Goal: Communication & Community: Answer question/provide support

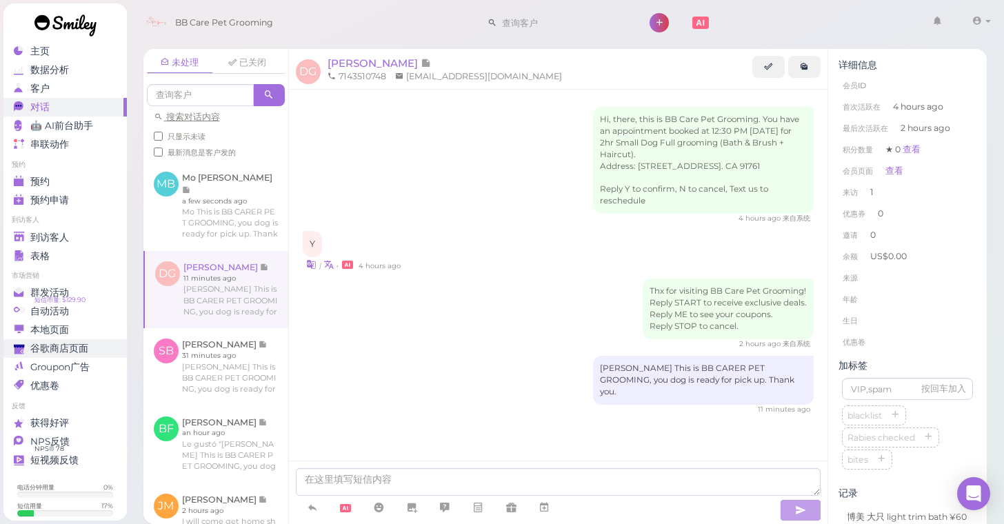
scroll to position [43, 0]
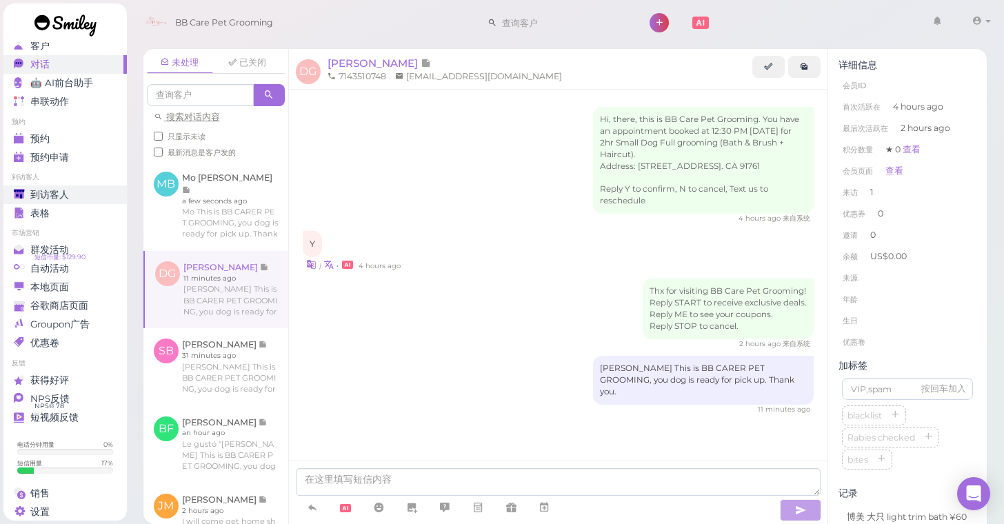
click at [42, 195] on span "到访客人" at bounding box center [49, 195] width 39 height 12
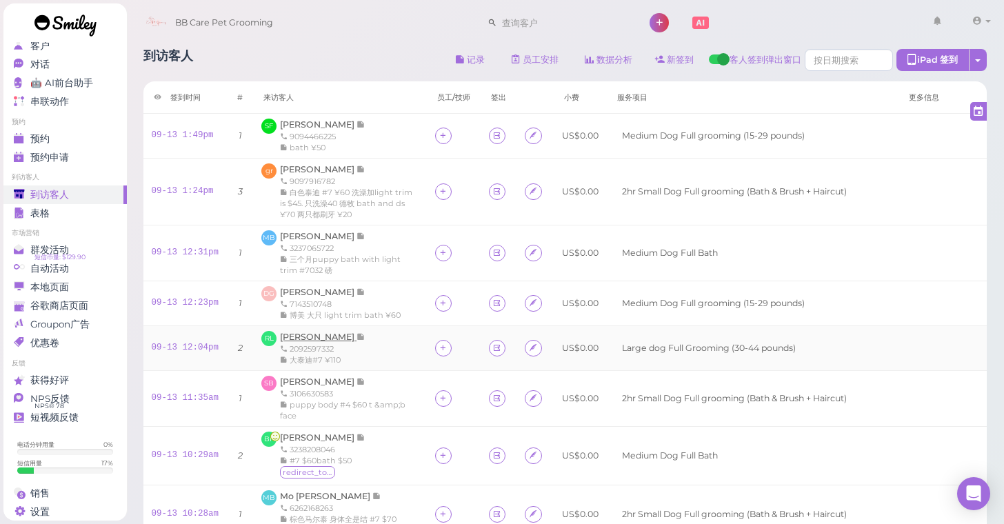
click at [322, 342] on span "[PERSON_NAME]" at bounding box center [318, 337] width 77 height 10
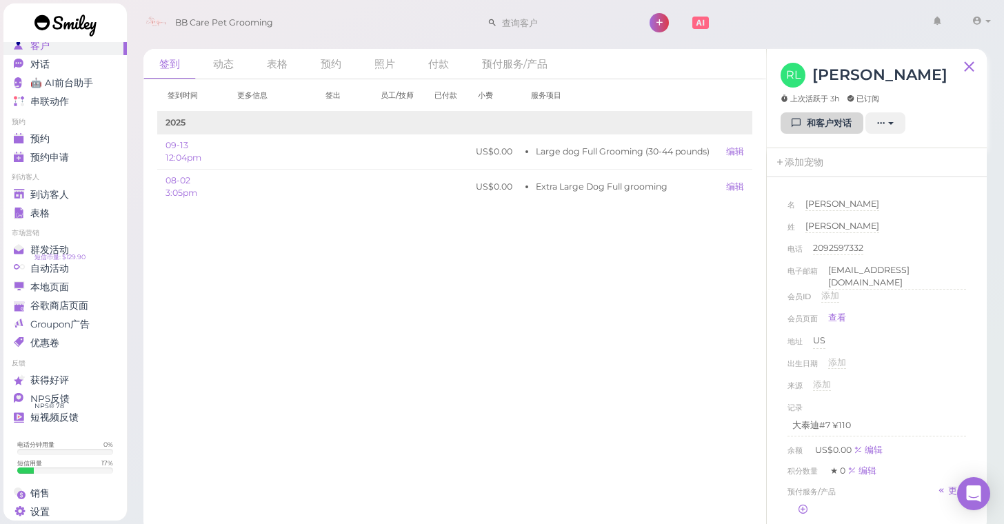
click at [828, 127] on link "和客户对话" at bounding box center [822, 123] width 83 height 22
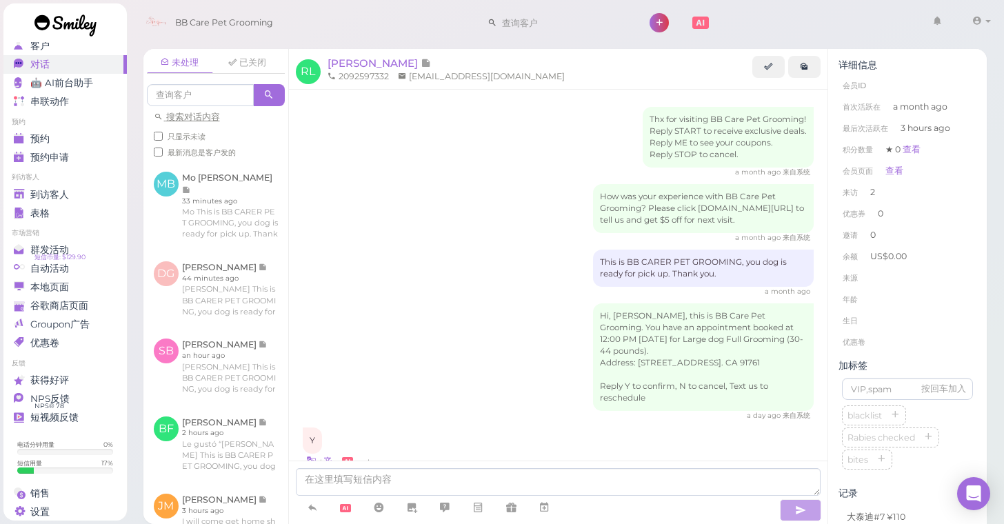
scroll to position [47, 0]
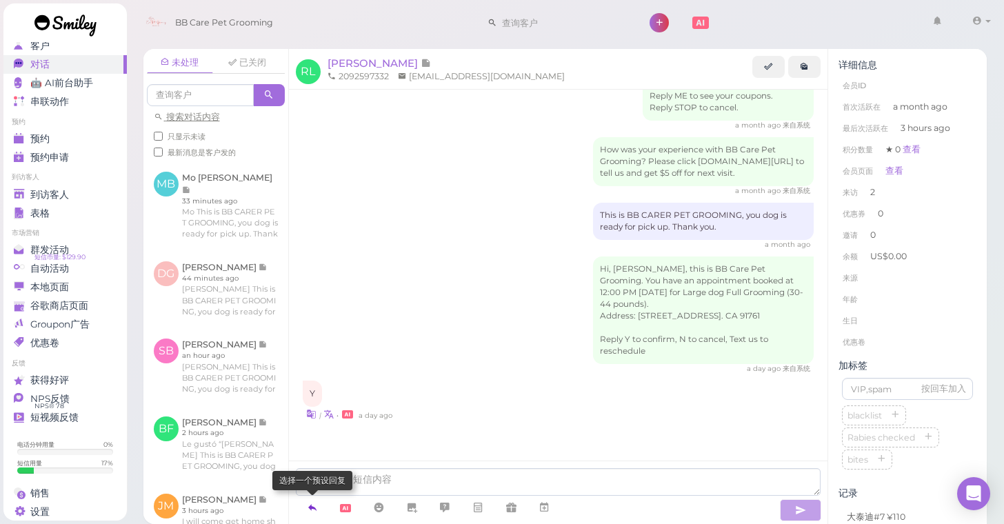
click at [310, 511] on icon at bounding box center [312, 508] width 11 height 14
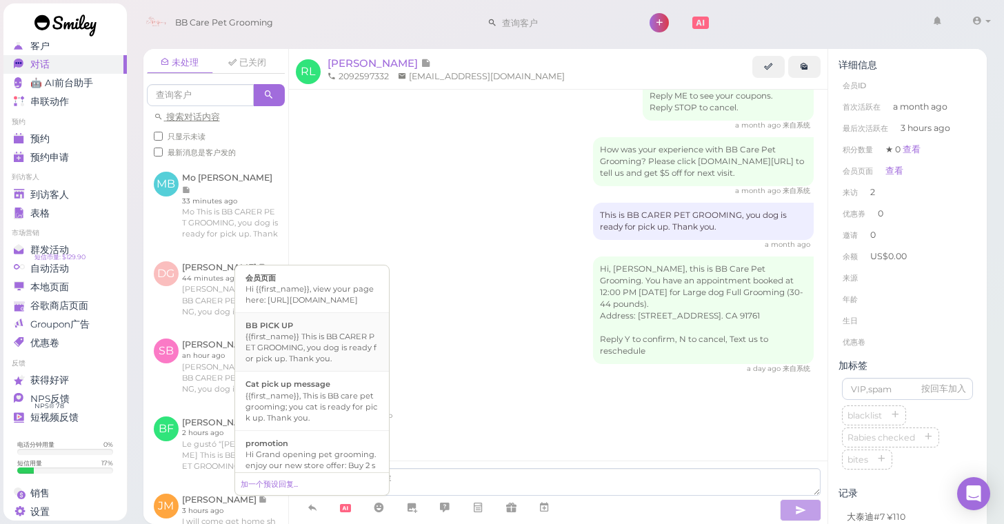
click at [315, 348] on div "{{first_name}} This is BB CARER PET GROOMING, you dog is ready for pick up. Tha…" at bounding box center [312, 347] width 133 height 33
type textarea "{{first_name}} This is BB CARER PET GROOMING, you dog is ready for pick up. Tha…"
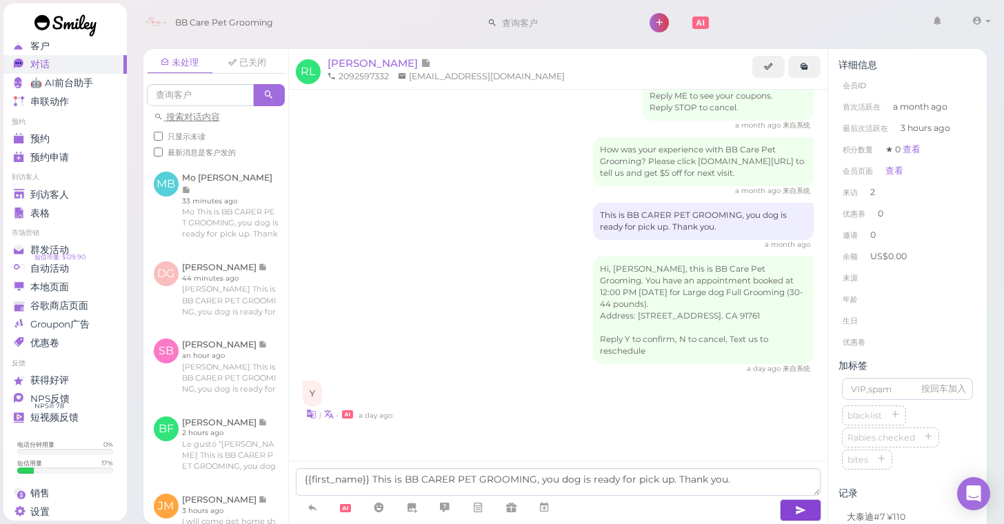
click at [800, 512] on icon "button" at bounding box center [800, 511] width 11 height 14
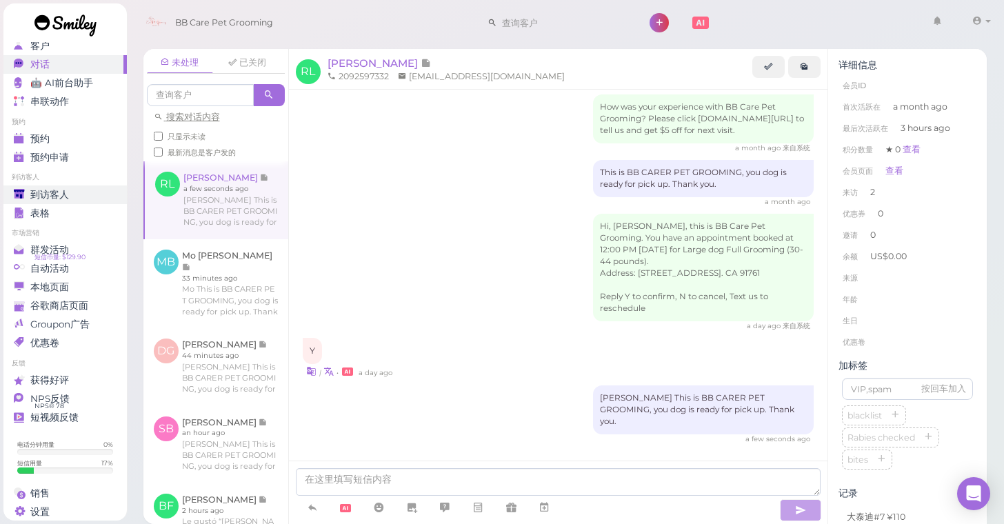
click at [52, 192] on span "到访客人" at bounding box center [49, 195] width 39 height 12
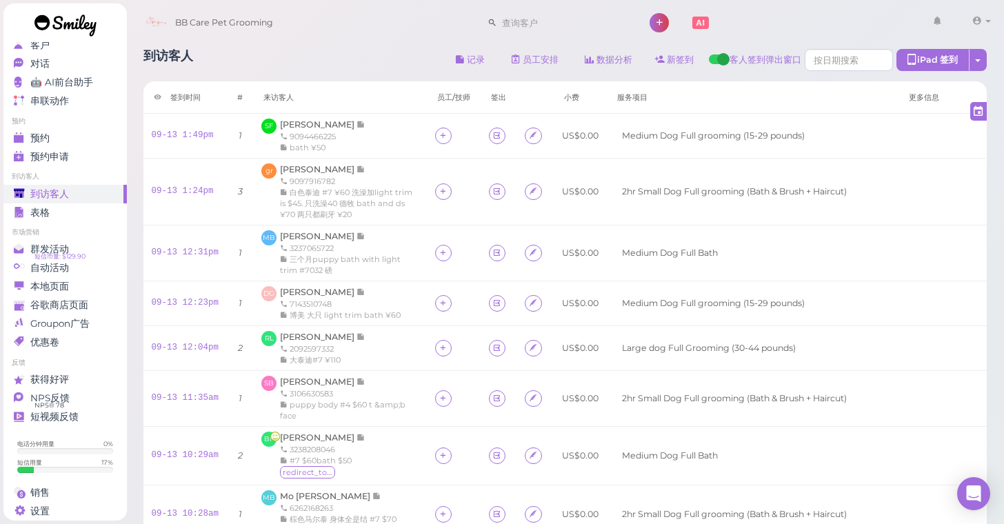
scroll to position [43, 0]
click at [996, 232] on div "到访客人 记录 员工安排 数据分析 新签到 客人签到弹出窗口 iPad 签到 点击到签到页面 员工任务页面 签到时间 #" at bounding box center [565, 381] width 879 height 685
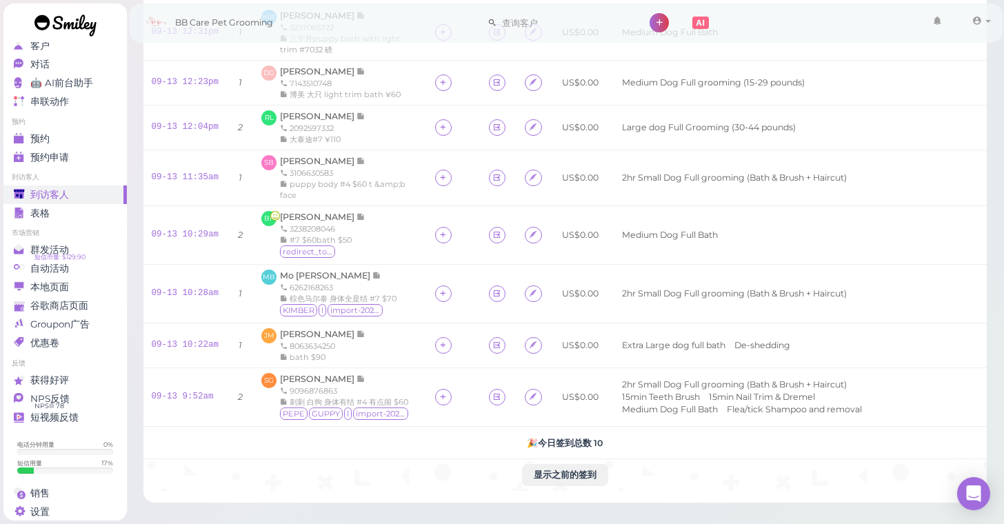
scroll to position [237, 0]
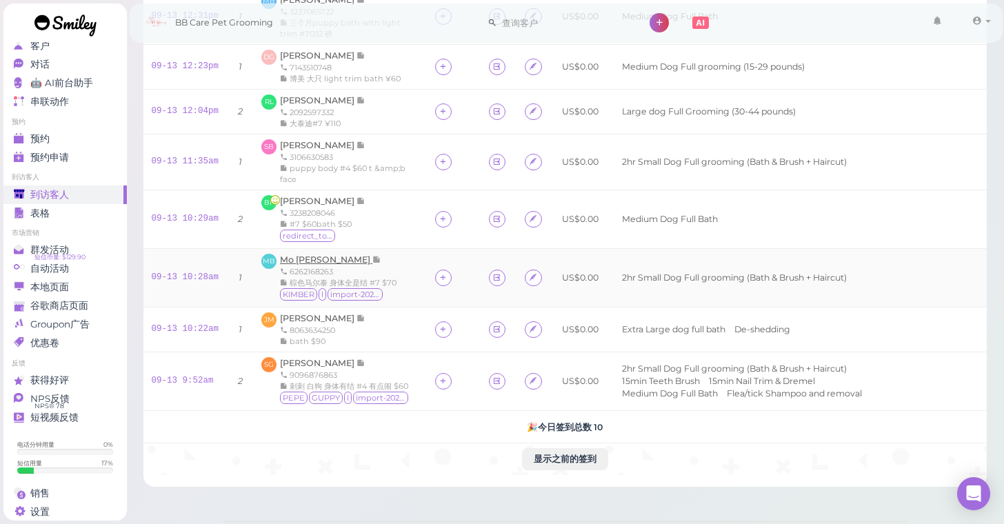
click at [309, 265] on span "Mo [PERSON_NAME]" at bounding box center [326, 260] width 92 height 10
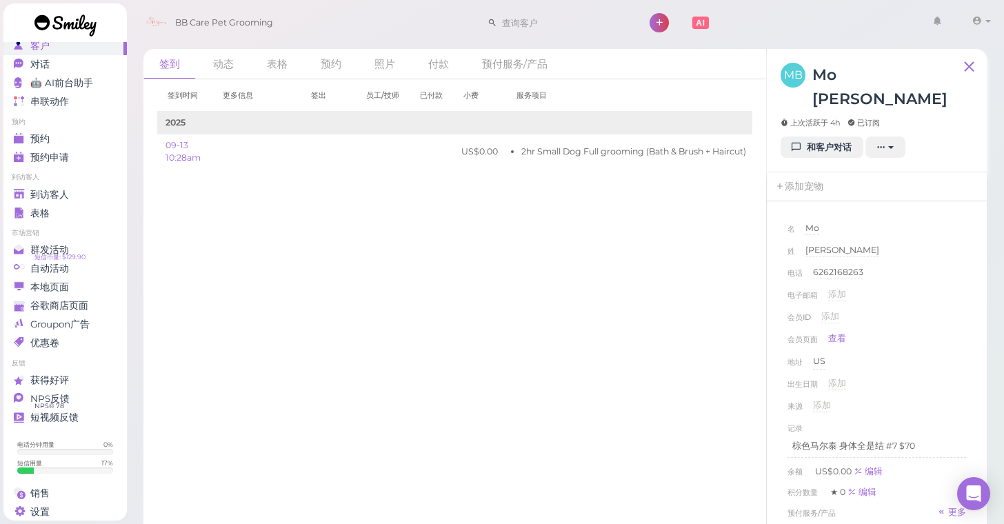
click at [992, 354] on div "签到 动态 表格 预约 照片 付款 预付服务/产品 签到时间 更多信息 签出 员工/技师 已付款 小费 服务项目 2025" at bounding box center [565, 298] width 879 height 518
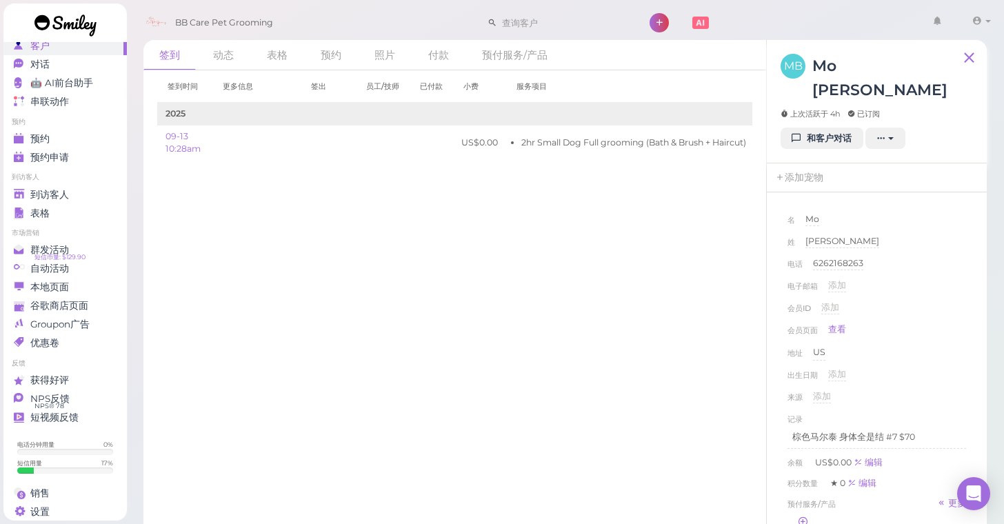
scroll to position [8, 0]
click at [897, 392] on div "来源 添加" at bounding box center [877, 403] width 179 height 22
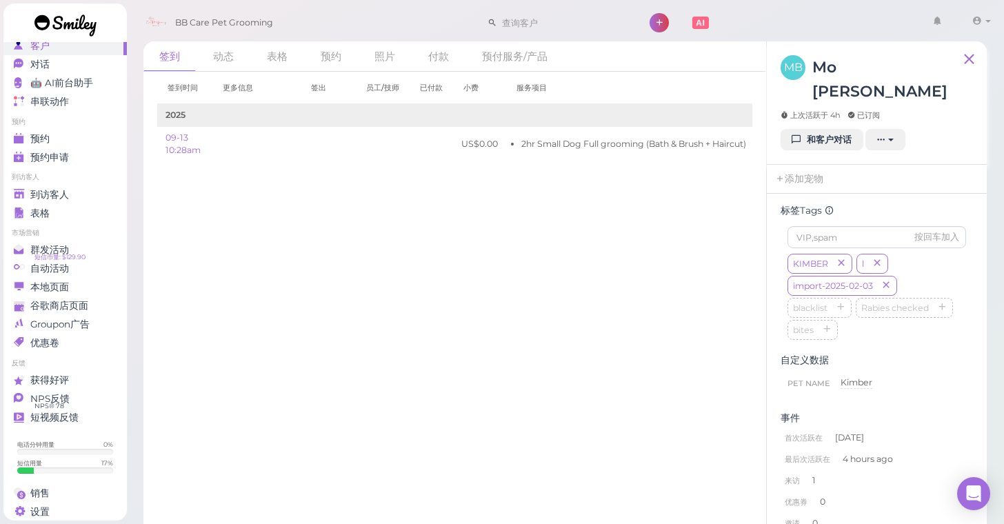
scroll to position [365, 0]
click at [959, 269] on div "KIMBER l import-2025-02-03 blacklist [MEDICAL_DATA] checked bites" at bounding box center [877, 297] width 179 height 88
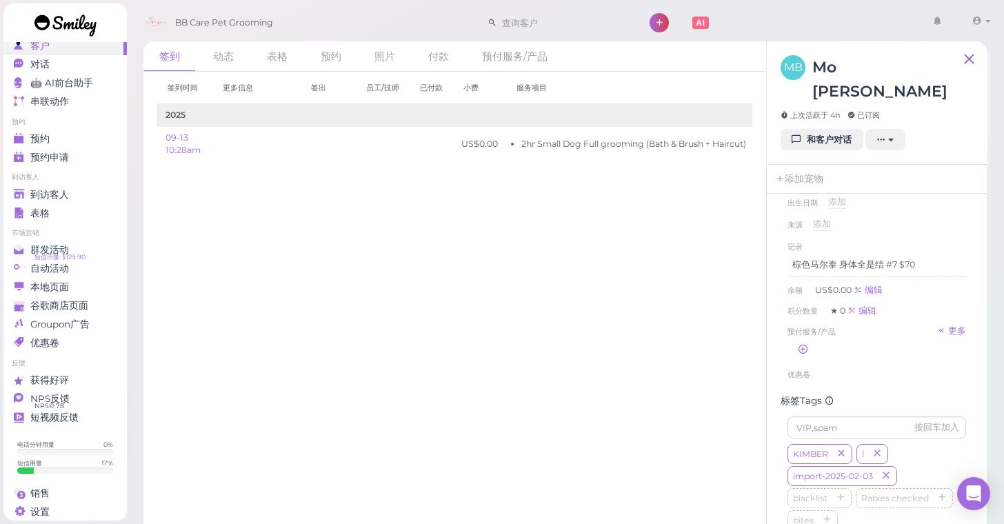
scroll to position [172, 0]
click at [333, 454] on div "签到时间 更多信息 签出 员工/技师 已付款 小费 服务项目 2025 09-13 10:28am US$0.00 2hr Small Dog Full gr…" at bounding box center [455, 294] width 624 height 445
click at [47, 196] on span "到访客人" at bounding box center [49, 195] width 39 height 12
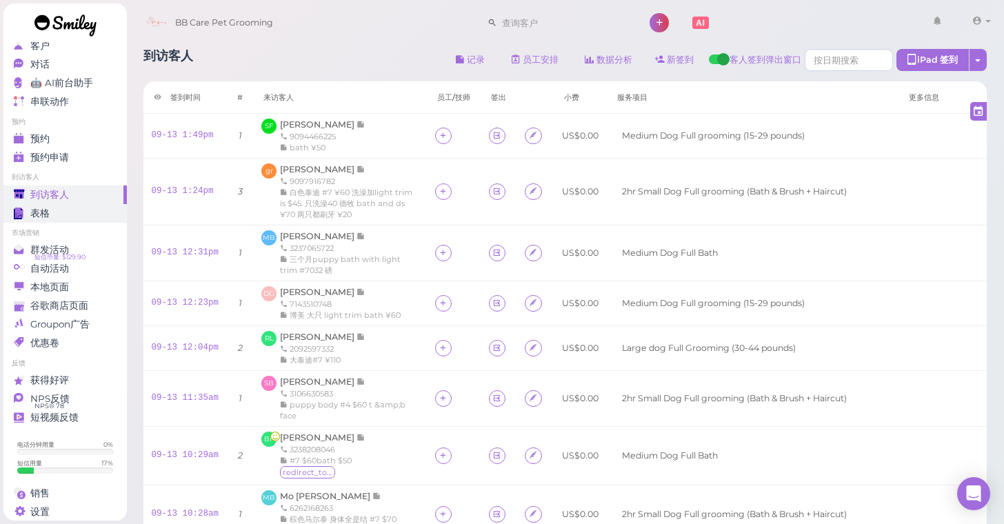
click at [79, 219] on link "表格" at bounding box center [64, 213] width 123 height 19
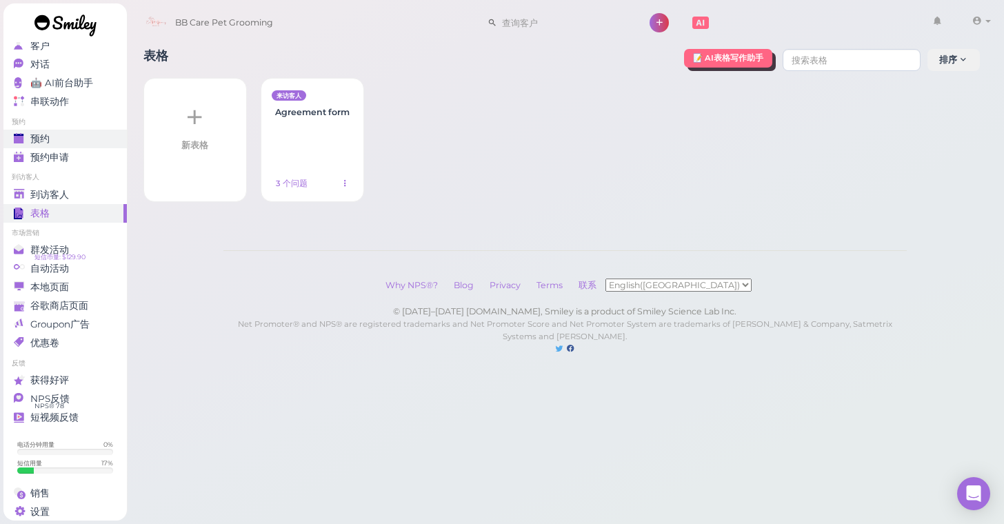
click at [79, 134] on div "预约" at bounding box center [63, 139] width 99 height 12
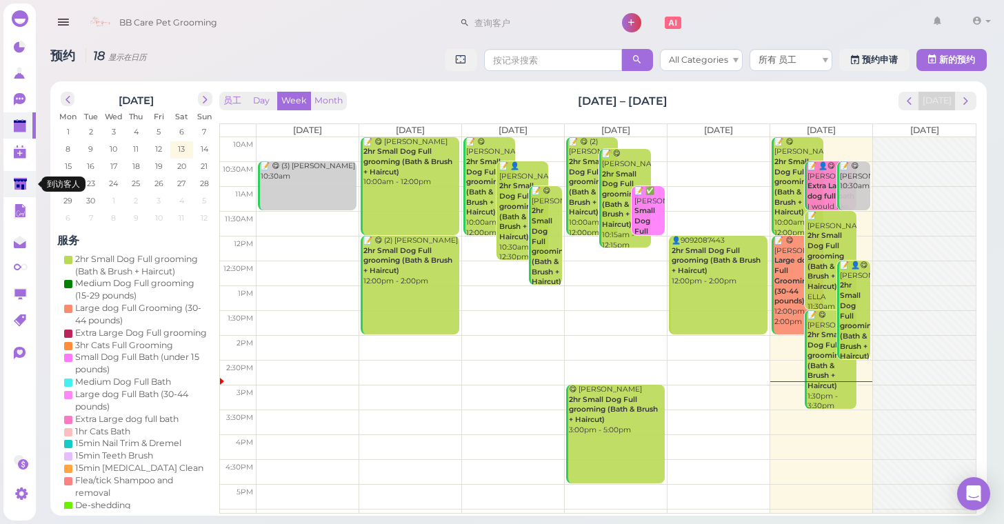
click at [24, 181] on polygon at bounding box center [20, 184] width 13 height 12
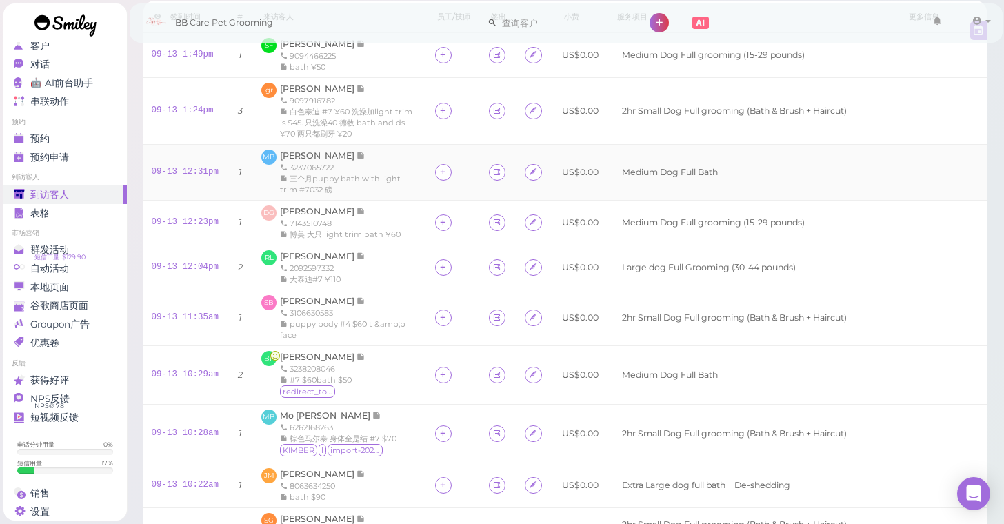
scroll to position [79, 0]
click at [311, 162] on span "[PERSON_NAME]" at bounding box center [318, 157] width 77 height 10
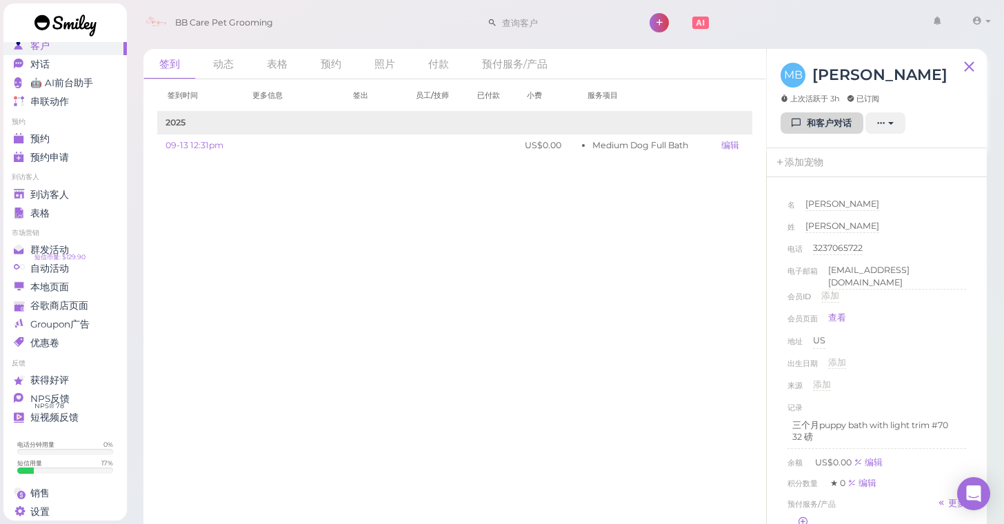
click at [800, 123] on icon at bounding box center [797, 123] width 9 height 10
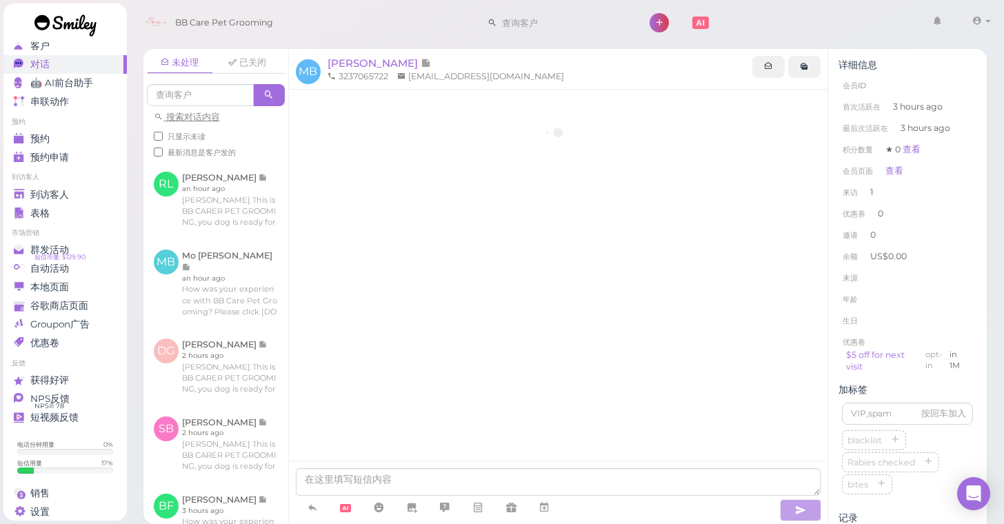
scroll to position [8, 0]
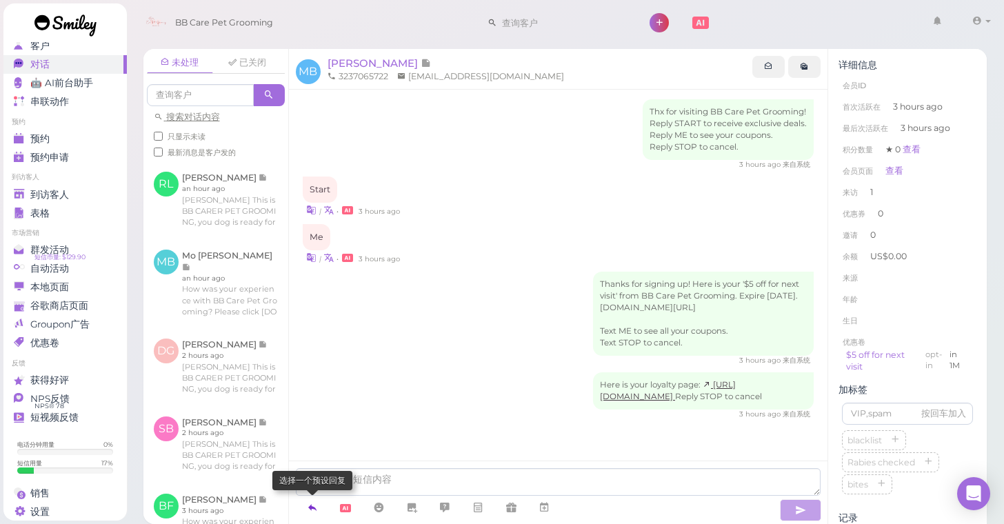
click at [313, 509] on icon at bounding box center [312, 508] width 11 height 14
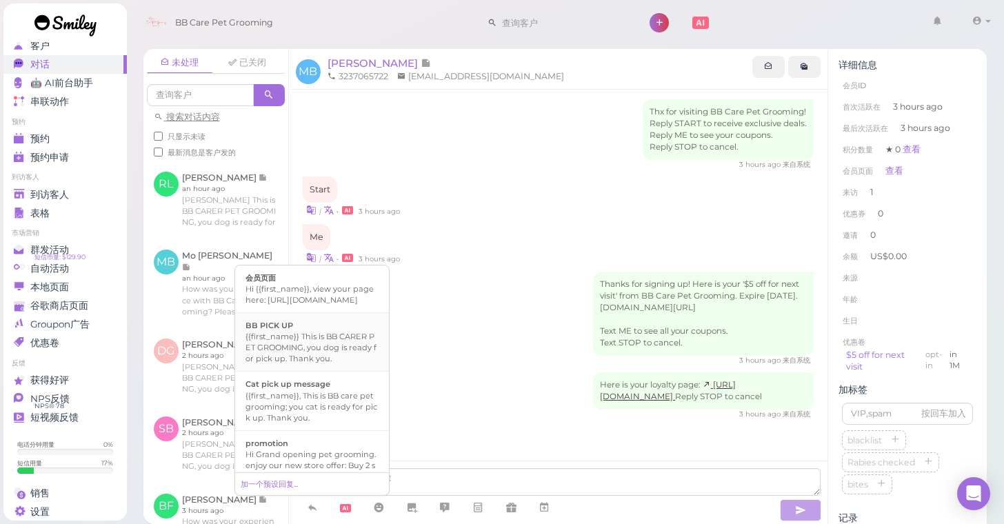
click at [320, 359] on div "{{first_name}} This is BB CARER PET GROOMING, you dog is ready for pick up. Tha…" at bounding box center [312, 347] width 133 height 33
type textarea "{{first_name}} This is BB CARER PET GROOMING, you dog is ready for pick up. Tha…"
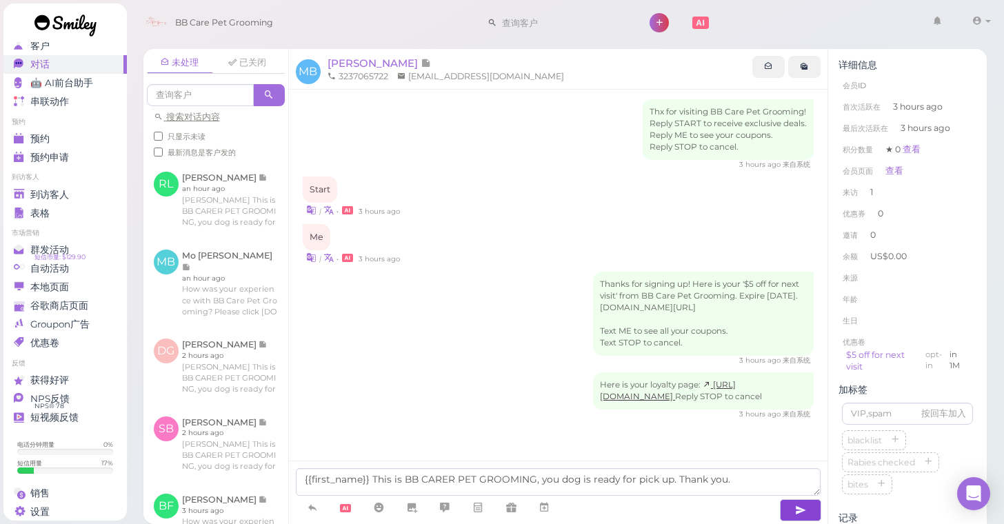
click at [794, 506] on button "button" at bounding box center [800, 510] width 41 height 22
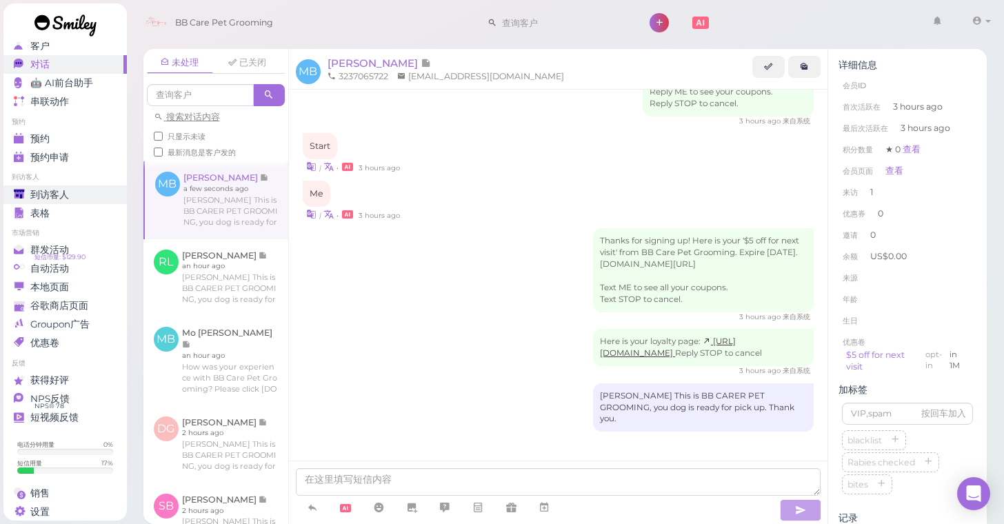
click at [63, 196] on span "到访客人" at bounding box center [49, 195] width 39 height 12
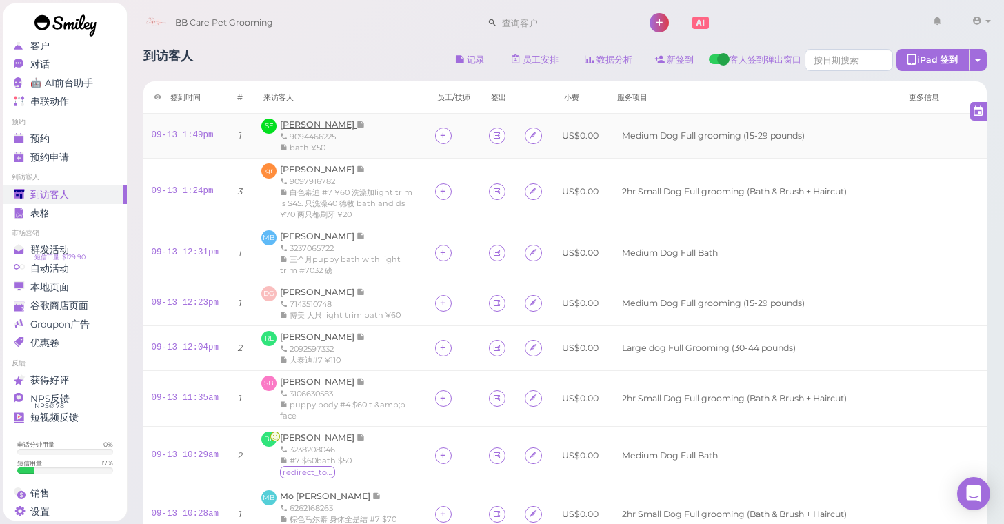
click at [292, 123] on span "[PERSON_NAME]" at bounding box center [318, 124] width 77 height 10
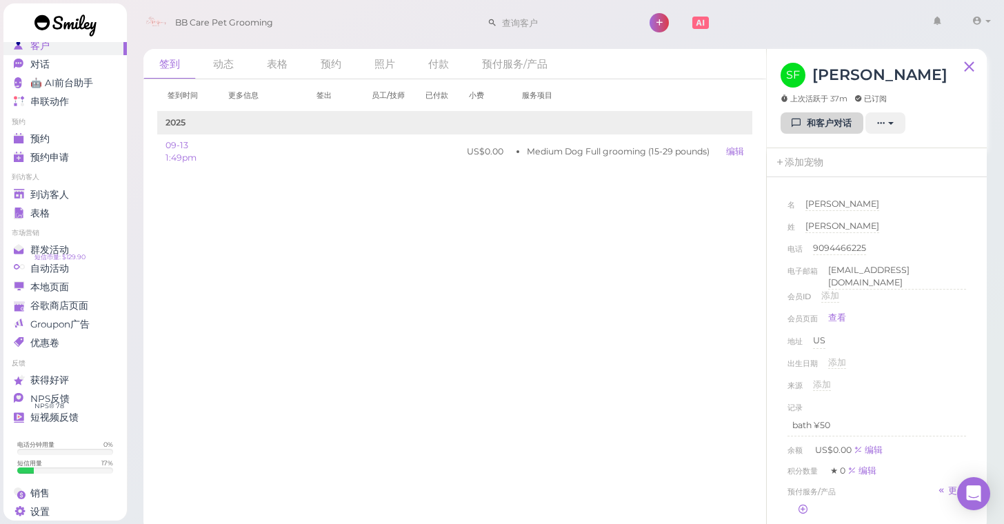
click at [799, 125] on icon at bounding box center [797, 123] width 9 height 10
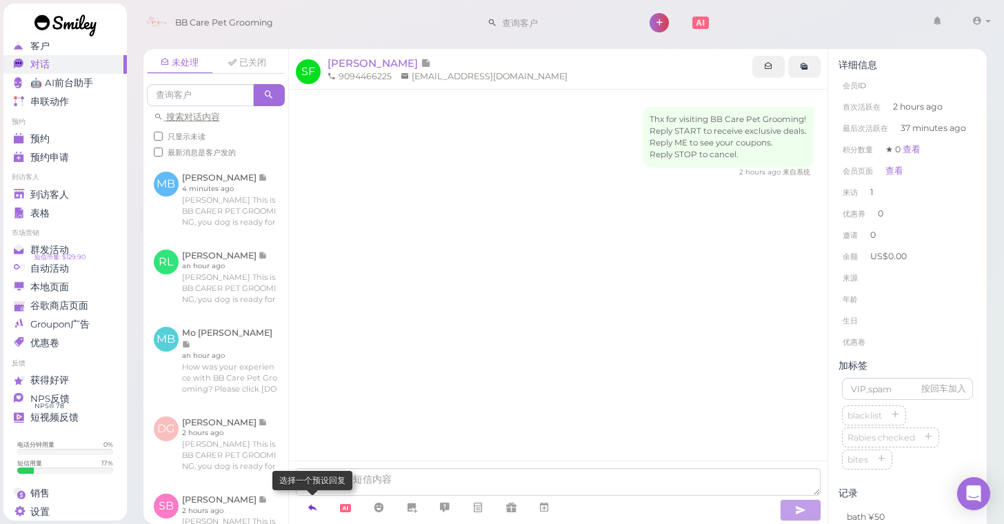
click at [314, 506] on icon at bounding box center [312, 508] width 11 height 14
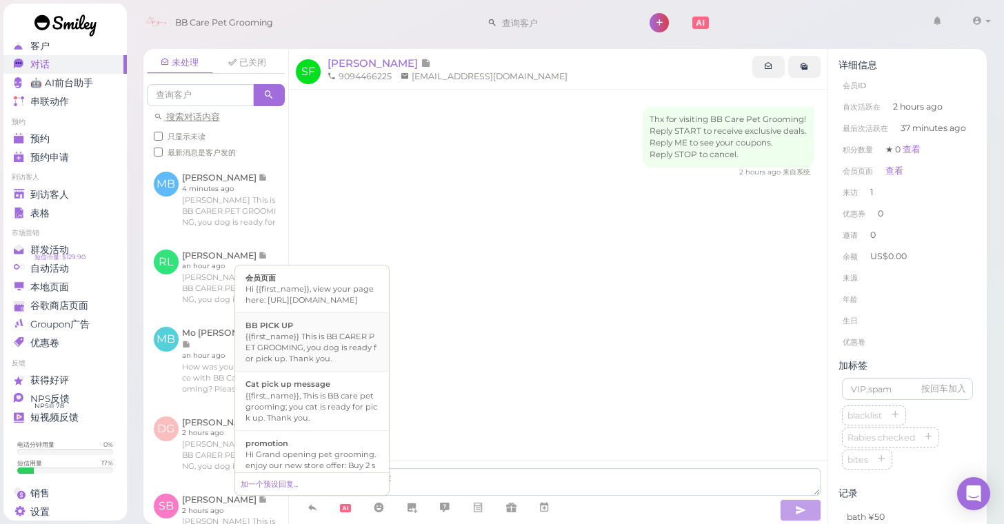
click at [337, 357] on div "{{first_name}} This is BB CARER PET GROOMING, you dog is ready for pick up. Tha…" at bounding box center [312, 347] width 133 height 33
type textarea "{{first_name}} This is BB CARER PET GROOMING, you dog is ready for pick up. Tha…"
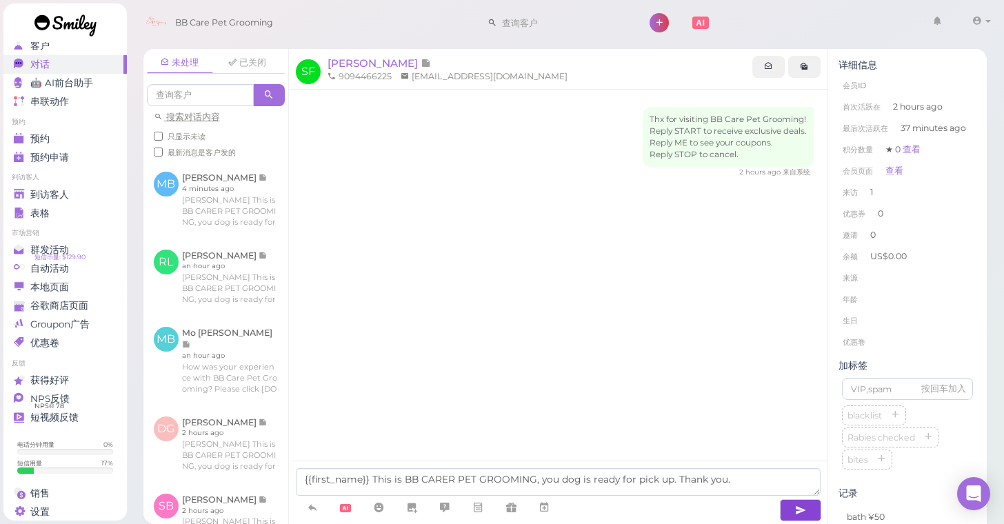
click at [808, 509] on button "button" at bounding box center [800, 510] width 41 height 22
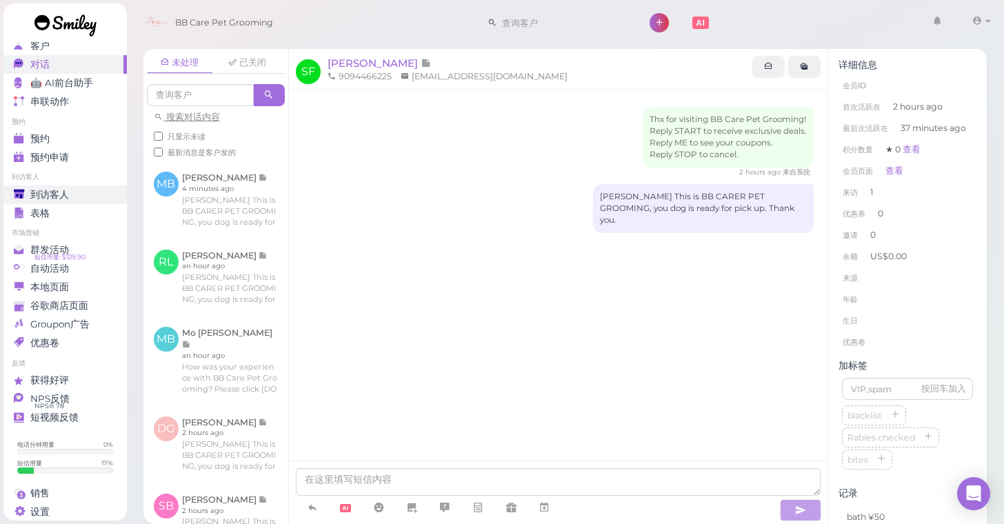
click at [42, 191] on span "到访客人" at bounding box center [49, 195] width 39 height 12
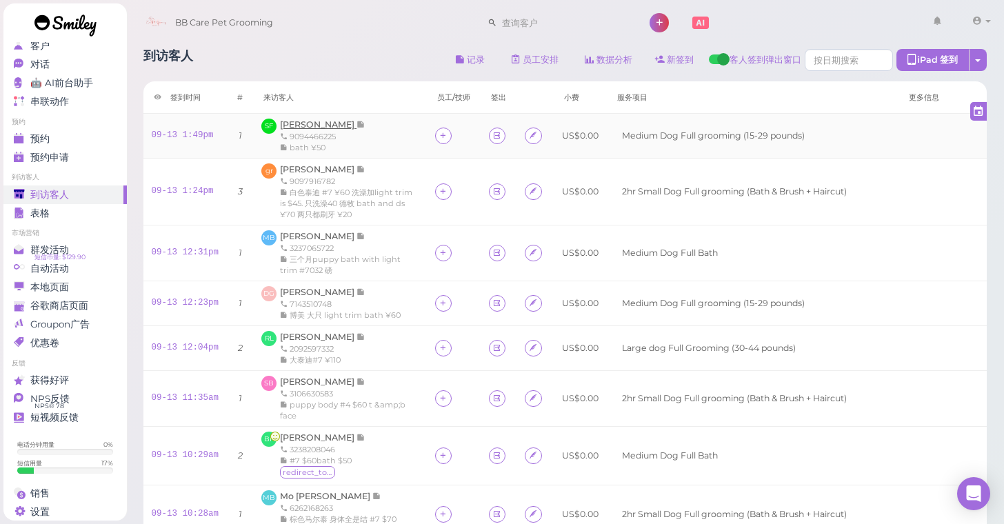
click at [315, 126] on span "[PERSON_NAME]" at bounding box center [318, 124] width 77 height 10
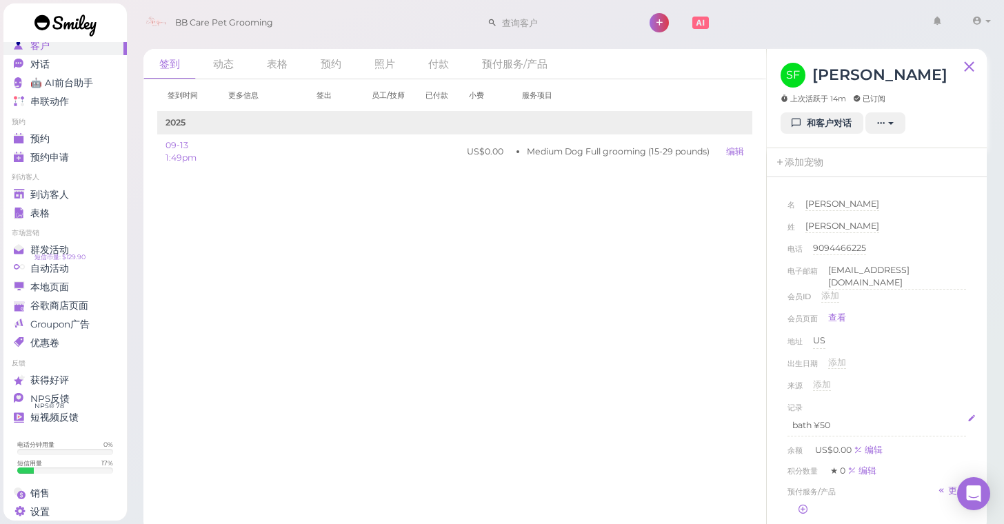
click at [844, 419] on p "bath ¥50" at bounding box center [877, 425] width 169 height 12
click at [919, 372] on div "出生日期 添加" at bounding box center [877, 368] width 179 height 22
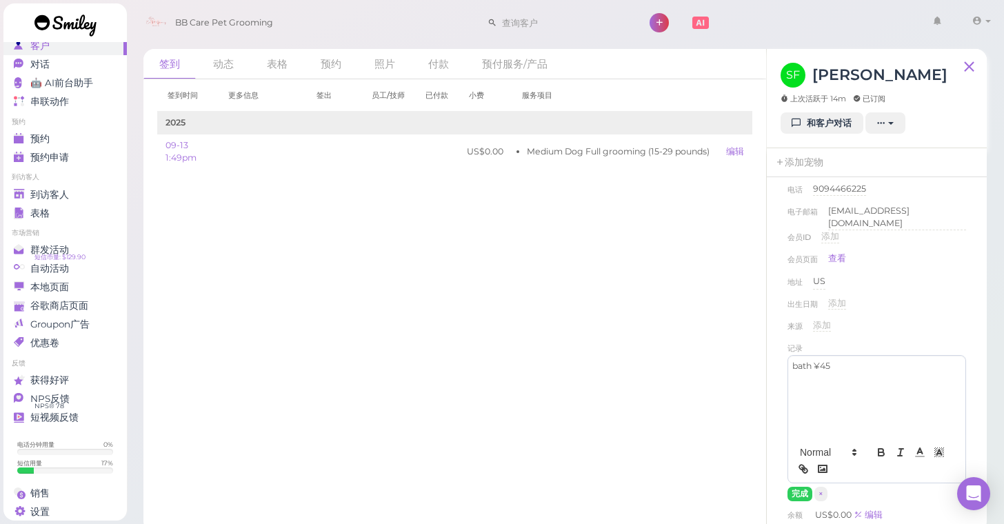
scroll to position [88, 0]
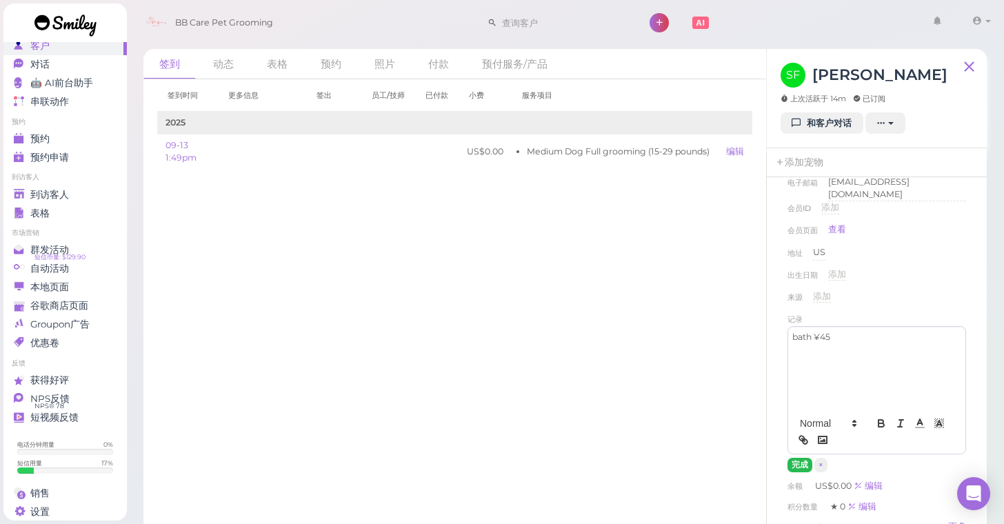
click at [798, 464] on button "完成" at bounding box center [800, 465] width 25 height 14
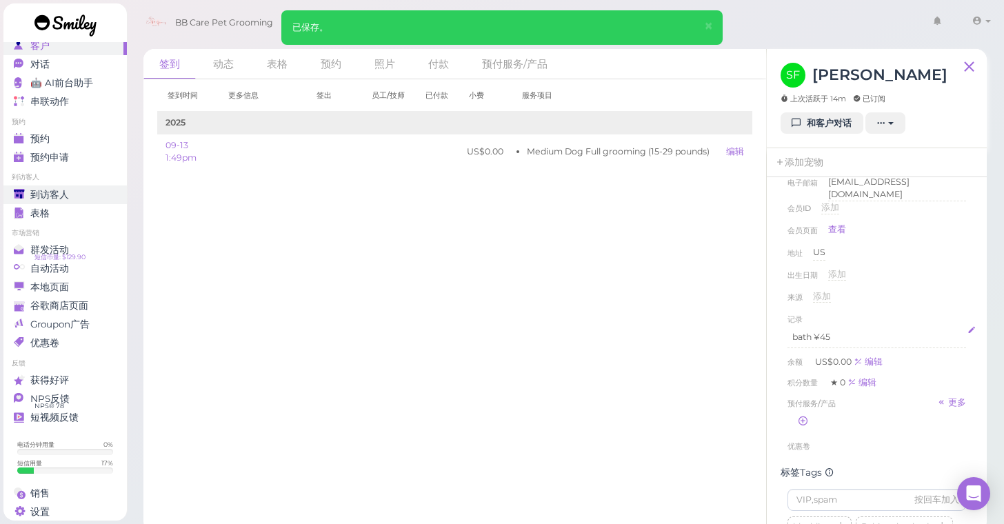
click at [70, 195] on div "到访客人" at bounding box center [63, 195] width 99 height 12
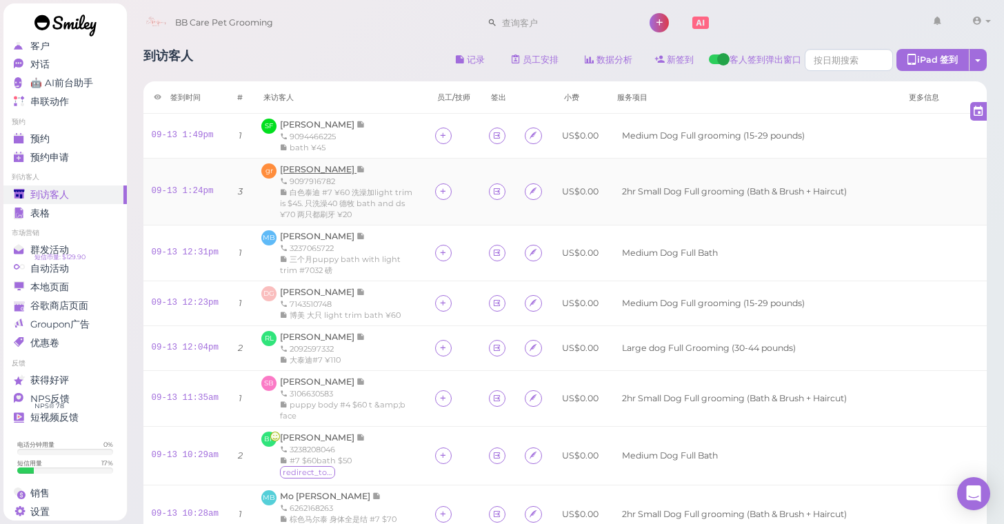
click at [307, 167] on span "[PERSON_NAME]" at bounding box center [318, 169] width 77 height 10
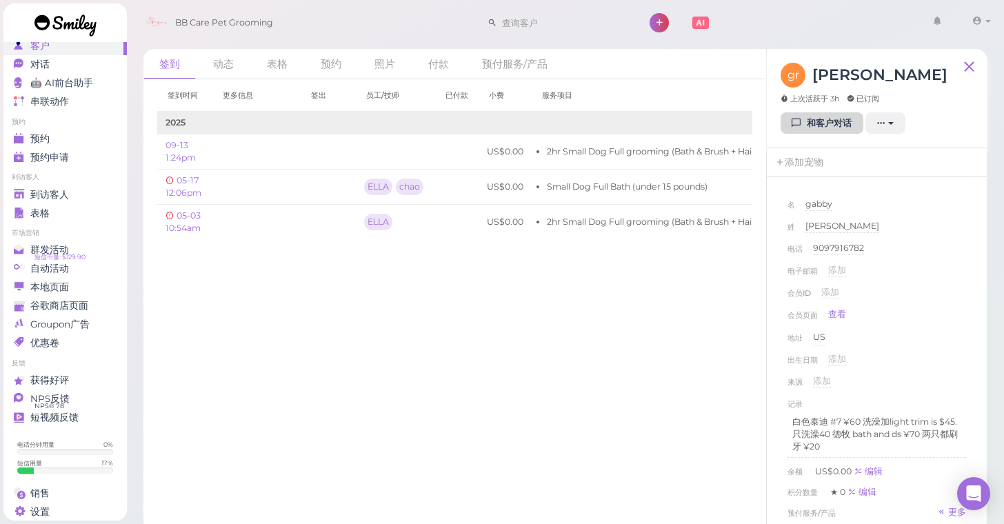
click at [824, 124] on link "和客户对话" at bounding box center [822, 123] width 83 height 22
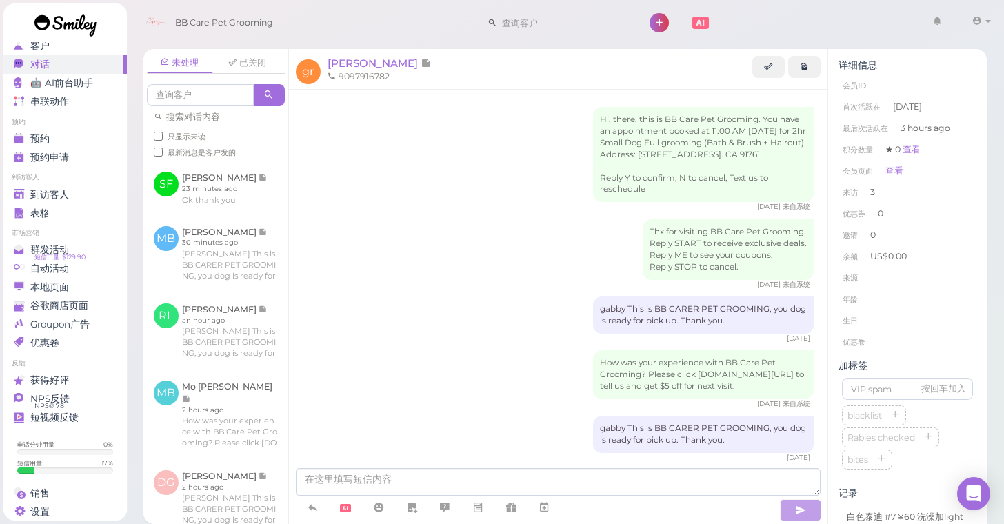
scroll to position [524, 0]
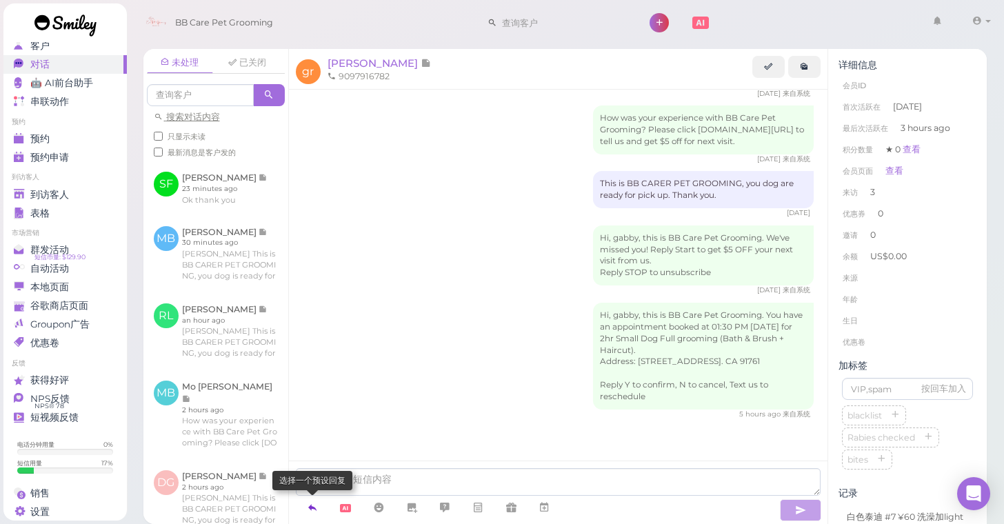
click at [313, 509] on icon at bounding box center [312, 508] width 11 height 14
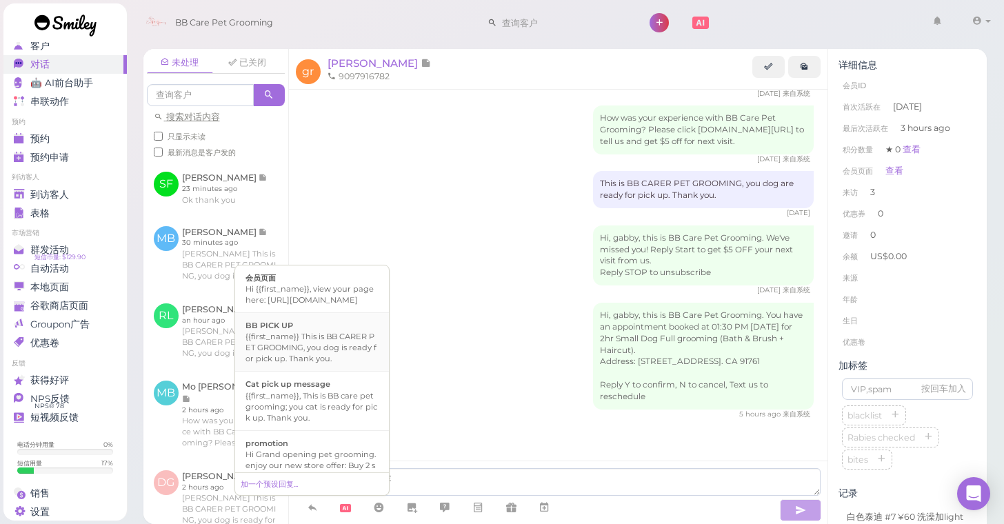
click at [328, 359] on div "{{first_name}} This is BB CARER PET GROOMING, you dog is ready for pick up. Tha…" at bounding box center [312, 347] width 133 height 33
type textarea "{{first_name}} This is BB CARER PET GROOMING, you dog is ready for pick up. Tha…"
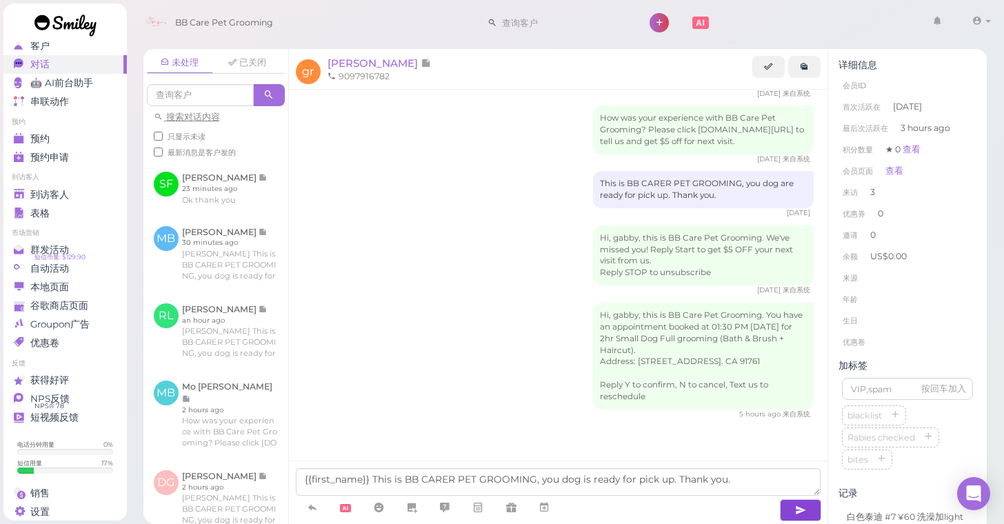
click at [804, 507] on icon "button" at bounding box center [800, 511] width 11 height 14
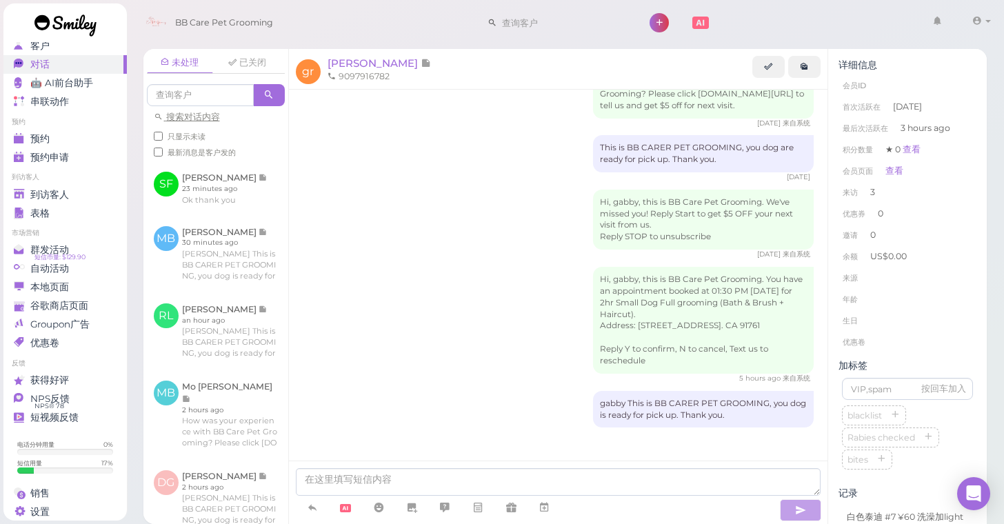
scroll to position [567, 0]
